Goal: Find specific page/section: Find specific page/section

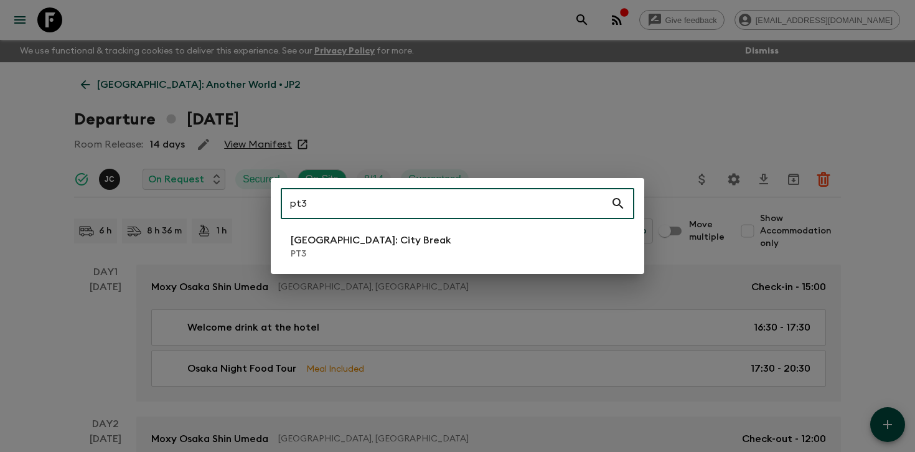
type input "pt3"
click at [552, 247] on li "[GEOGRAPHIC_DATA]: City Break PT3" at bounding box center [458, 246] width 354 height 35
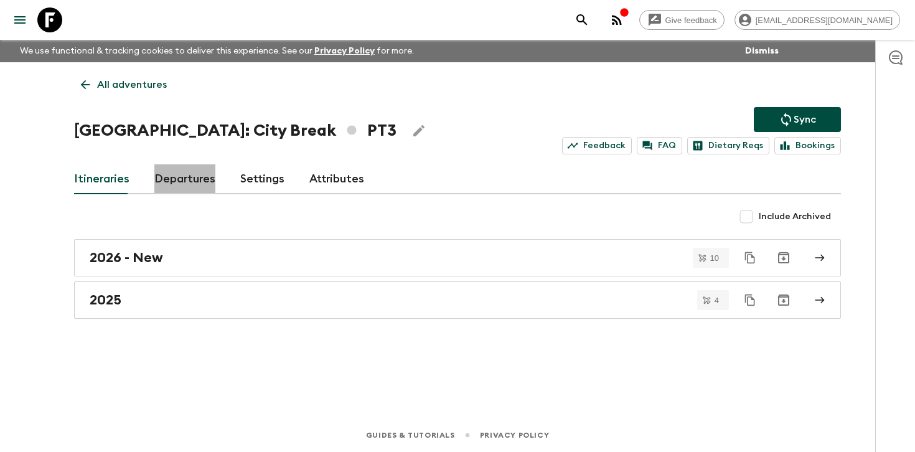
click at [187, 172] on link "Departures" at bounding box center [184, 179] width 61 height 30
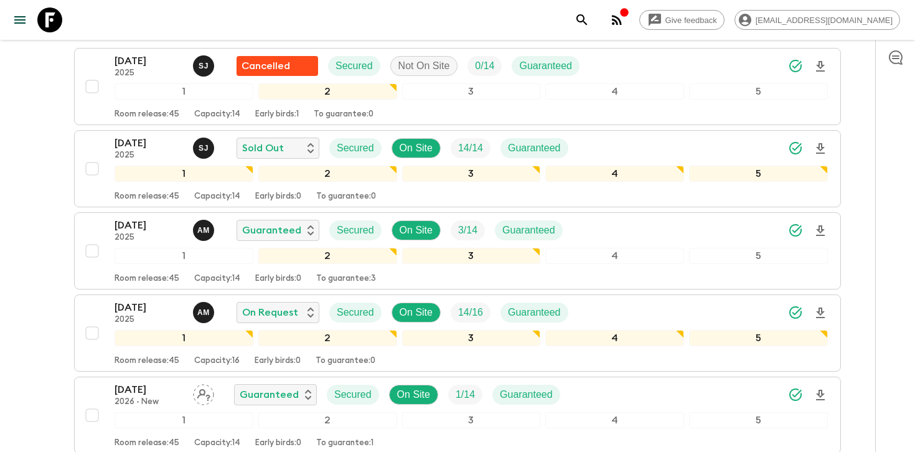
scroll to position [239, 0]
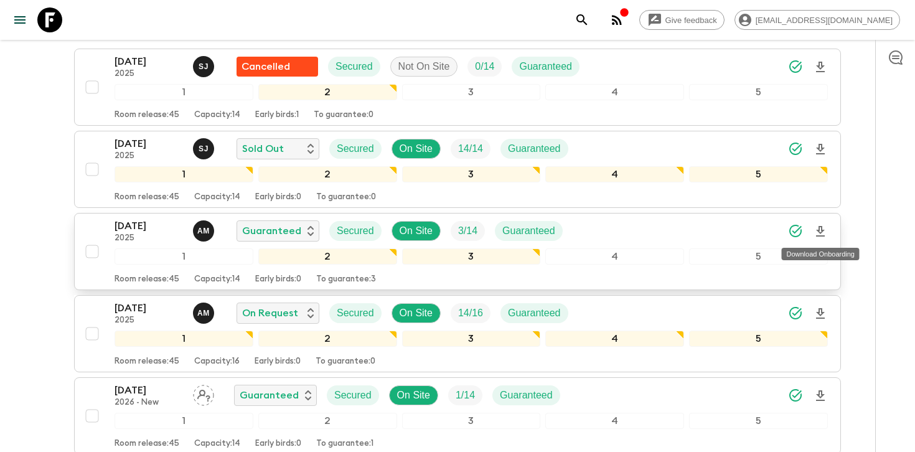
click at [819, 227] on icon "Download Onboarding" at bounding box center [820, 231] width 9 height 11
click at [881, 195] on div at bounding box center [895, 246] width 40 height 412
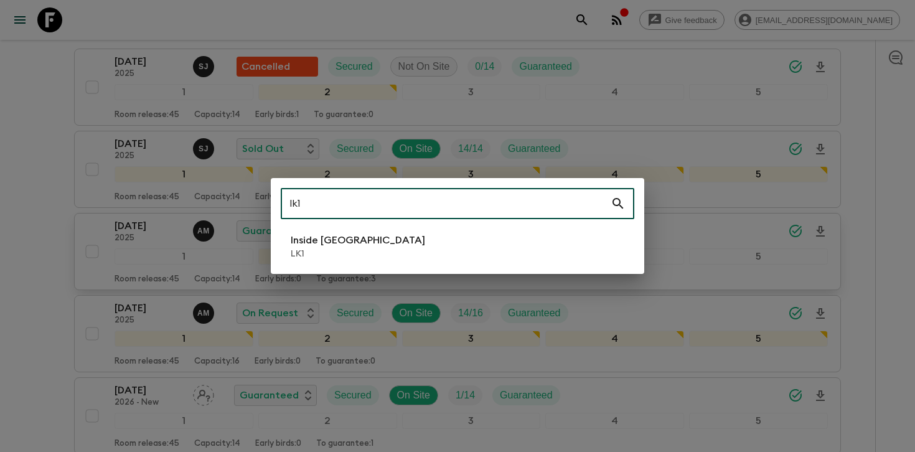
type input "lk1"
click at [399, 247] on li "Inside [GEOGRAPHIC_DATA] LK1" at bounding box center [458, 246] width 354 height 35
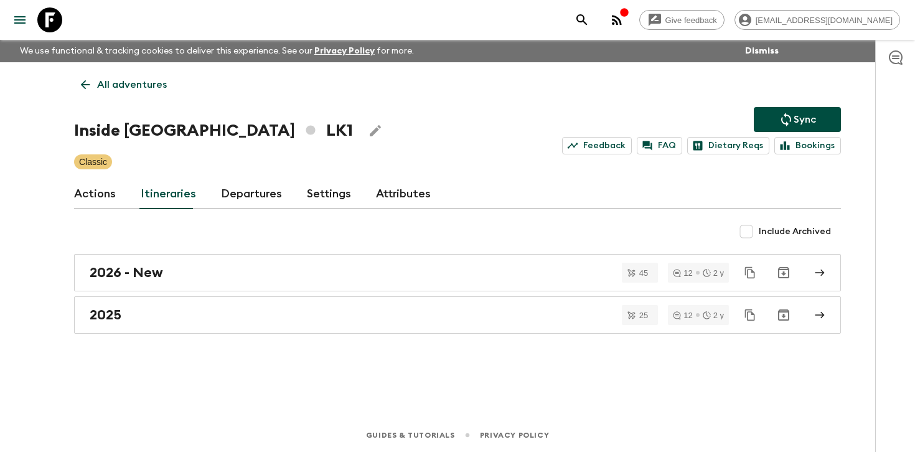
click at [228, 194] on link "Departures" at bounding box center [251, 194] width 61 height 30
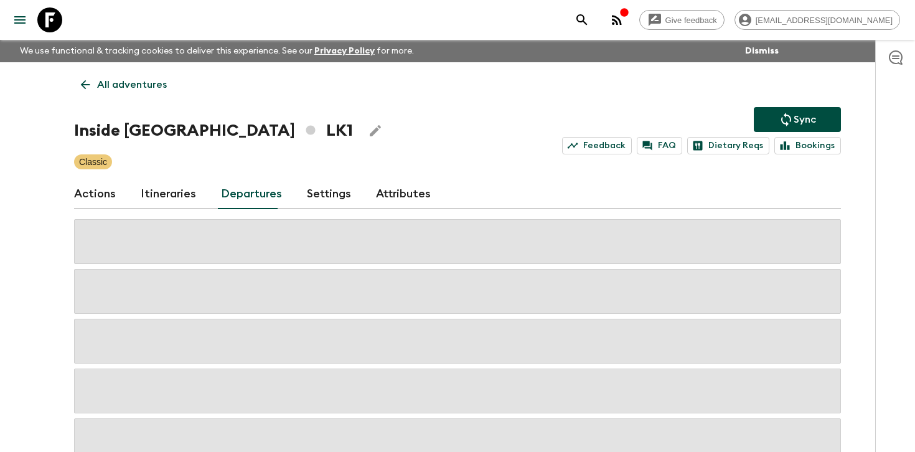
click at [863, 225] on div "Give feedback [PERSON_NAME][EMAIL_ADDRESS][DOMAIN_NAME] We use functional & tra…" at bounding box center [457, 266] width 915 height 532
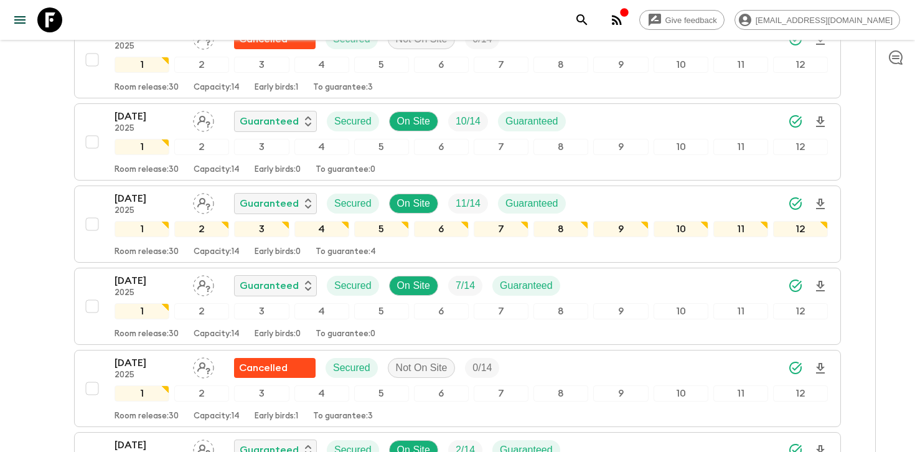
scroll to position [1573, 0]
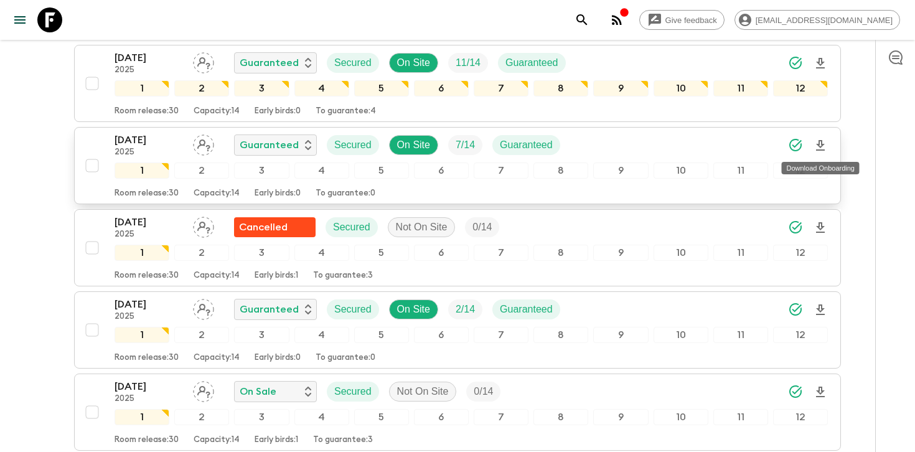
click at [817, 144] on icon "Download Onboarding" at bounding box center [820, 145] width 9 height 11
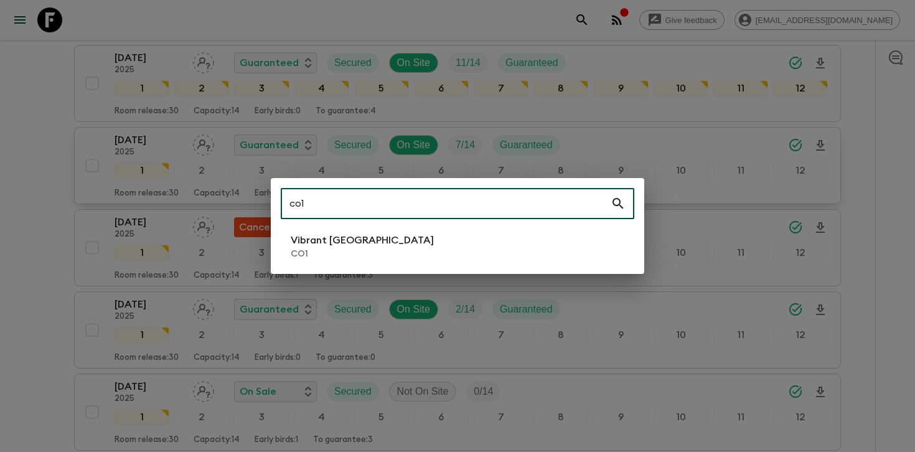
type input "co1"
click at [513, 255] on li "Vibrant Colombia CO1" at bounding box center [458, 246] width 354 height 35
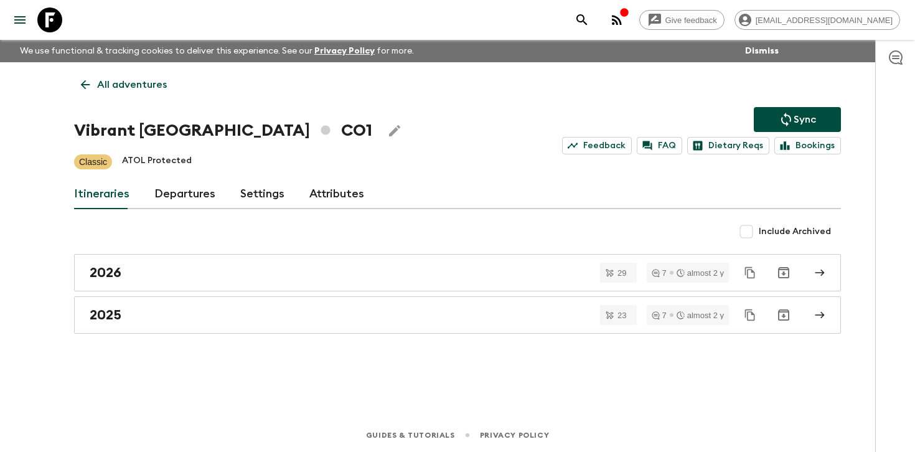
click at [204, 188] on link "Departures" at bounding box center [184, 194] width 61 height 30
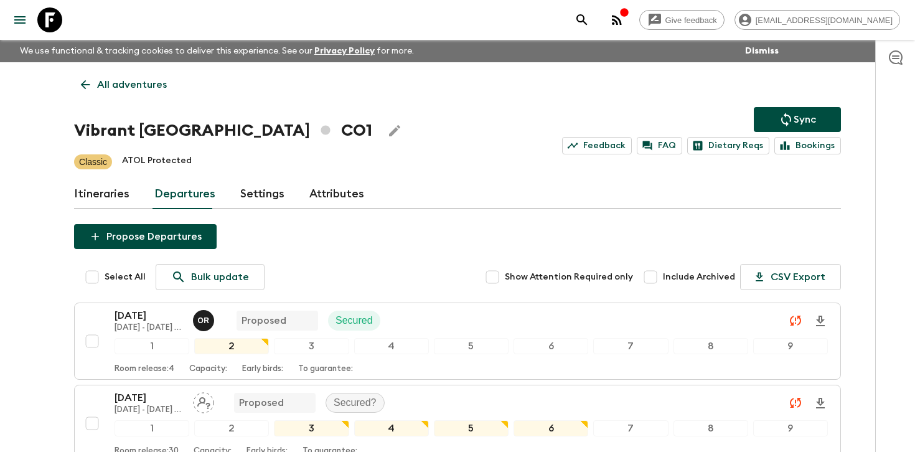
click at [879, 238] on div at bounding box center [895, 246] width 40 height 412
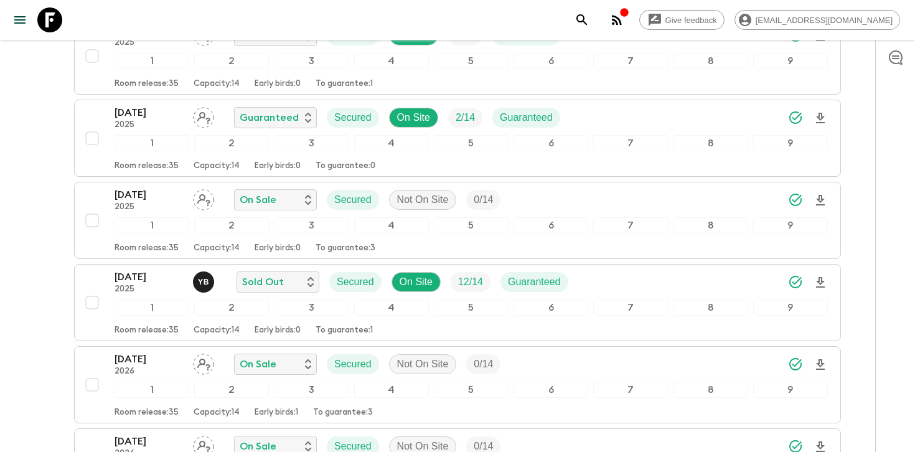
scroll to position [3246, 0]
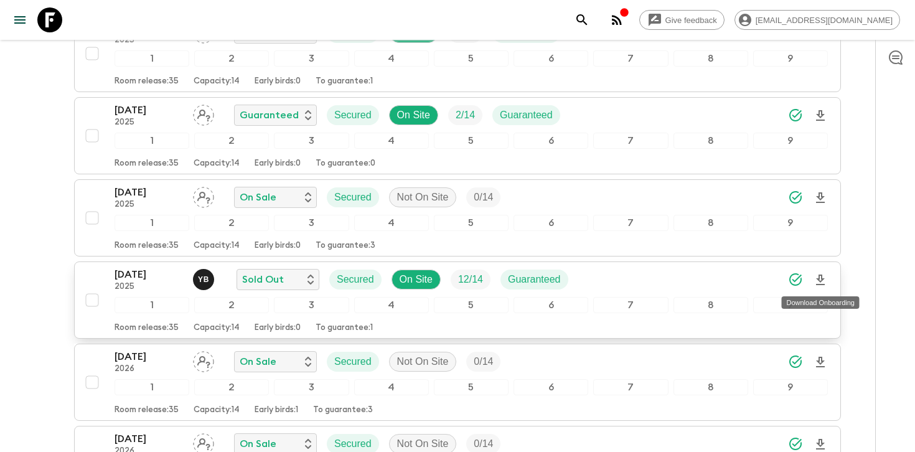
click at [823, 280] on icon "Download Onboarding" at bounding box center [820, 280] width 15 height 15
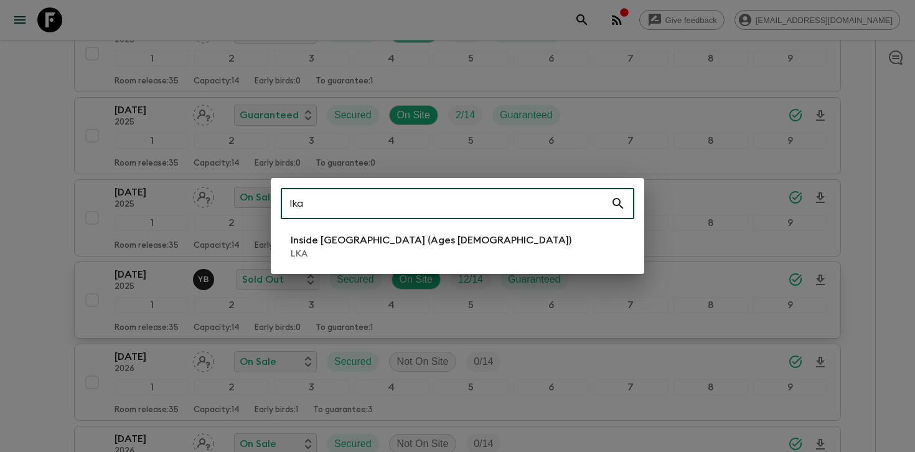
type input "lka"
click at [382, 240] on p "Inside [GEOGRAPHIC_DATA] (Ages [DEMOGRAPHIC_DATA])" at bounding box center [431, 240] width 281 height 15
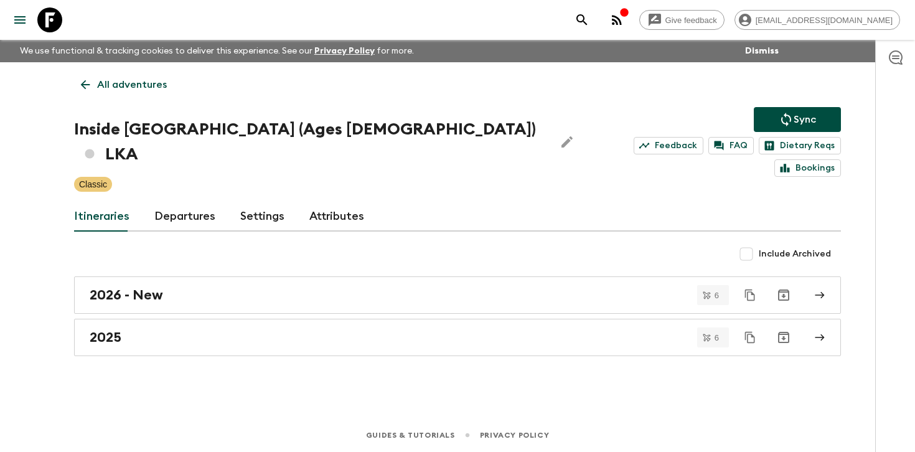
click at [196, 202] on link "Departures" at bounding box center [184, 217] width 61 height 30
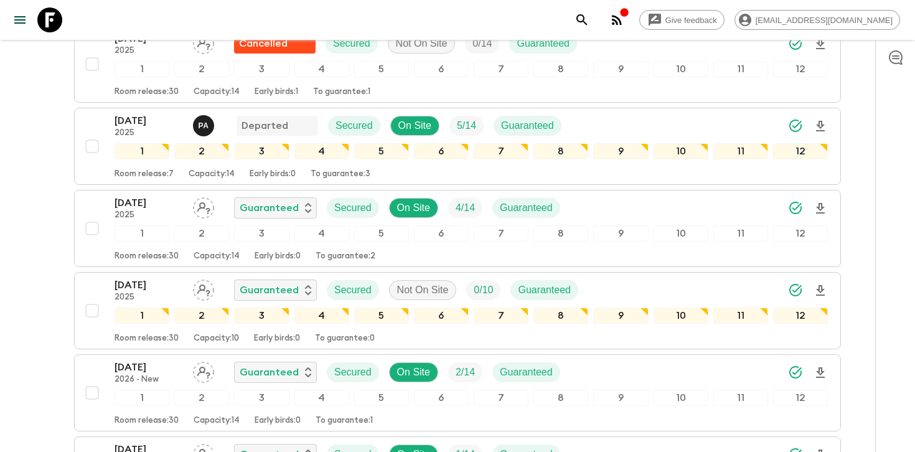
scroll to position [465, 0]
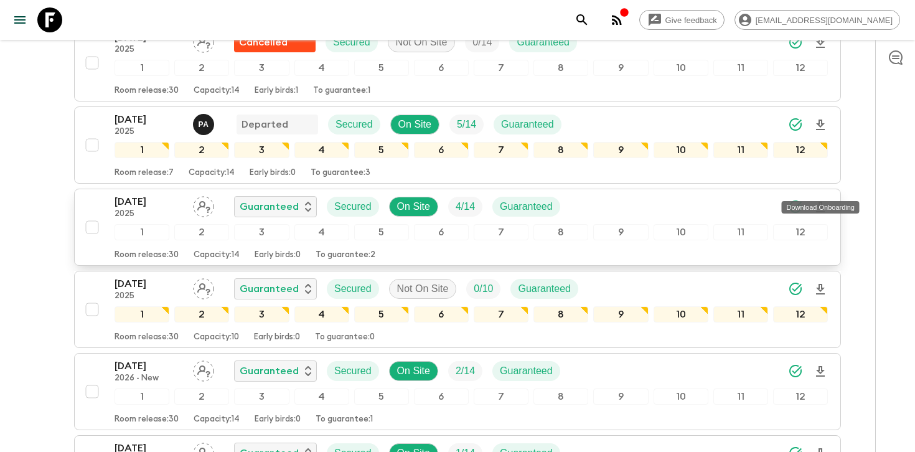
click at [820, 200] on icon "Download Onboarding" at bounding box center [820, 207] width 15 height 15
